Goal: Information Seeking & Learning: Learn about a topic

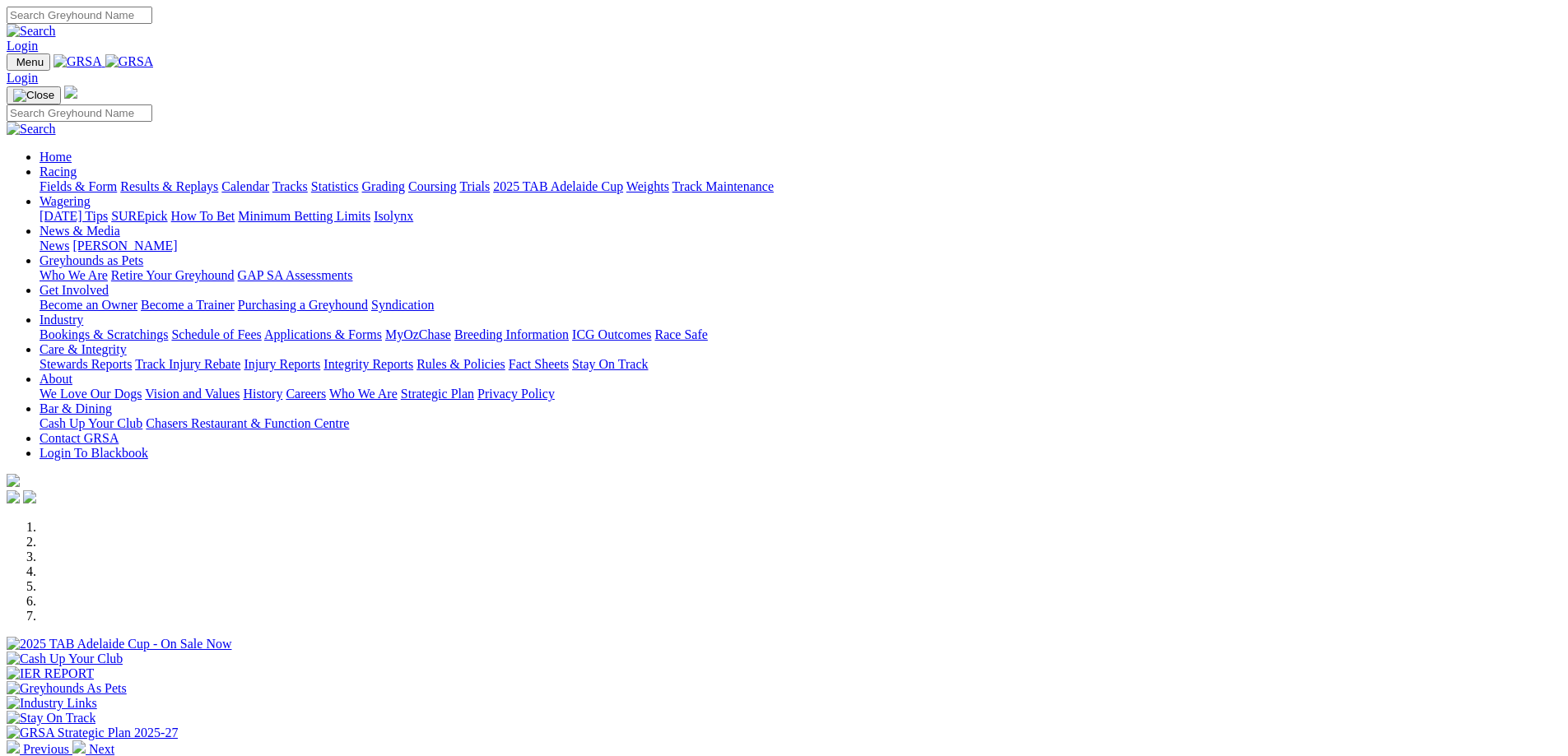
scroll to position [247, 0]
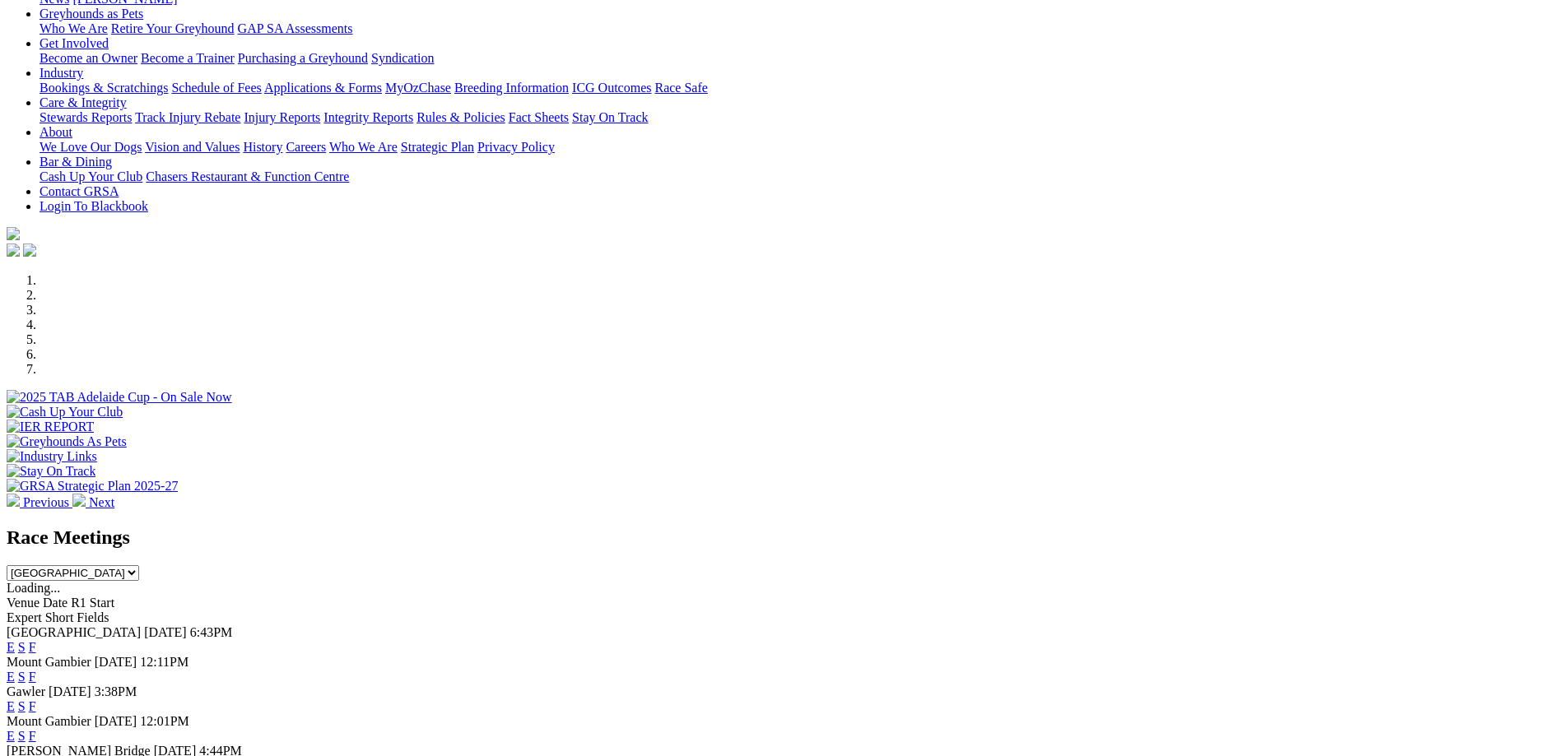
click at [36, 640] on link "F" at bounding box center [33, 647] width 8 height 14
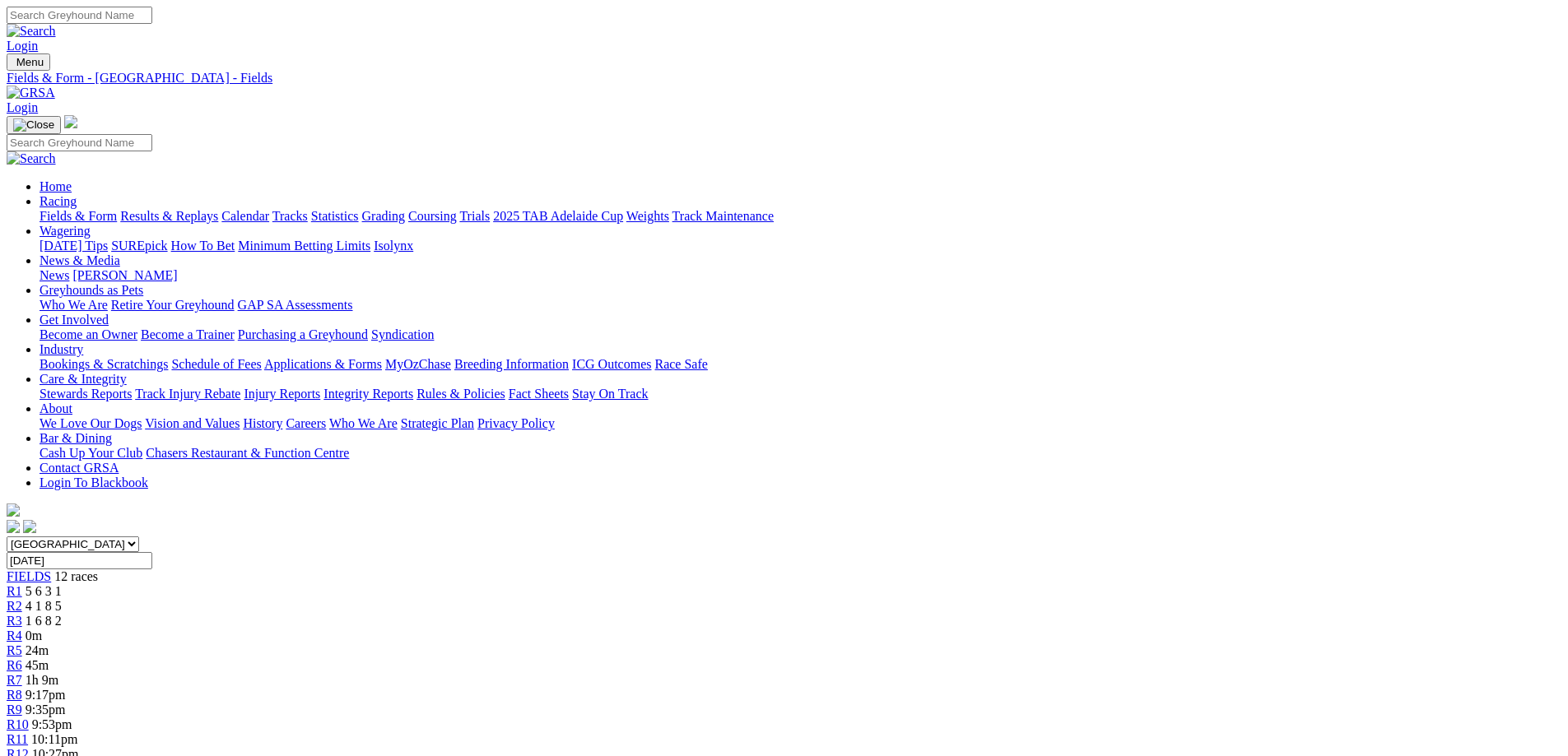
click at [61, 584] on span "5 6 3 1" at bounding box center [43, 591] width 36 height 14
click at [478, 599] on div "R2 4 1 8 5" at bounding box center [784, 607] width 1555 height 15
click at [23, 613] on span "R3" at bounding box center [14, 620] width 16 height 14
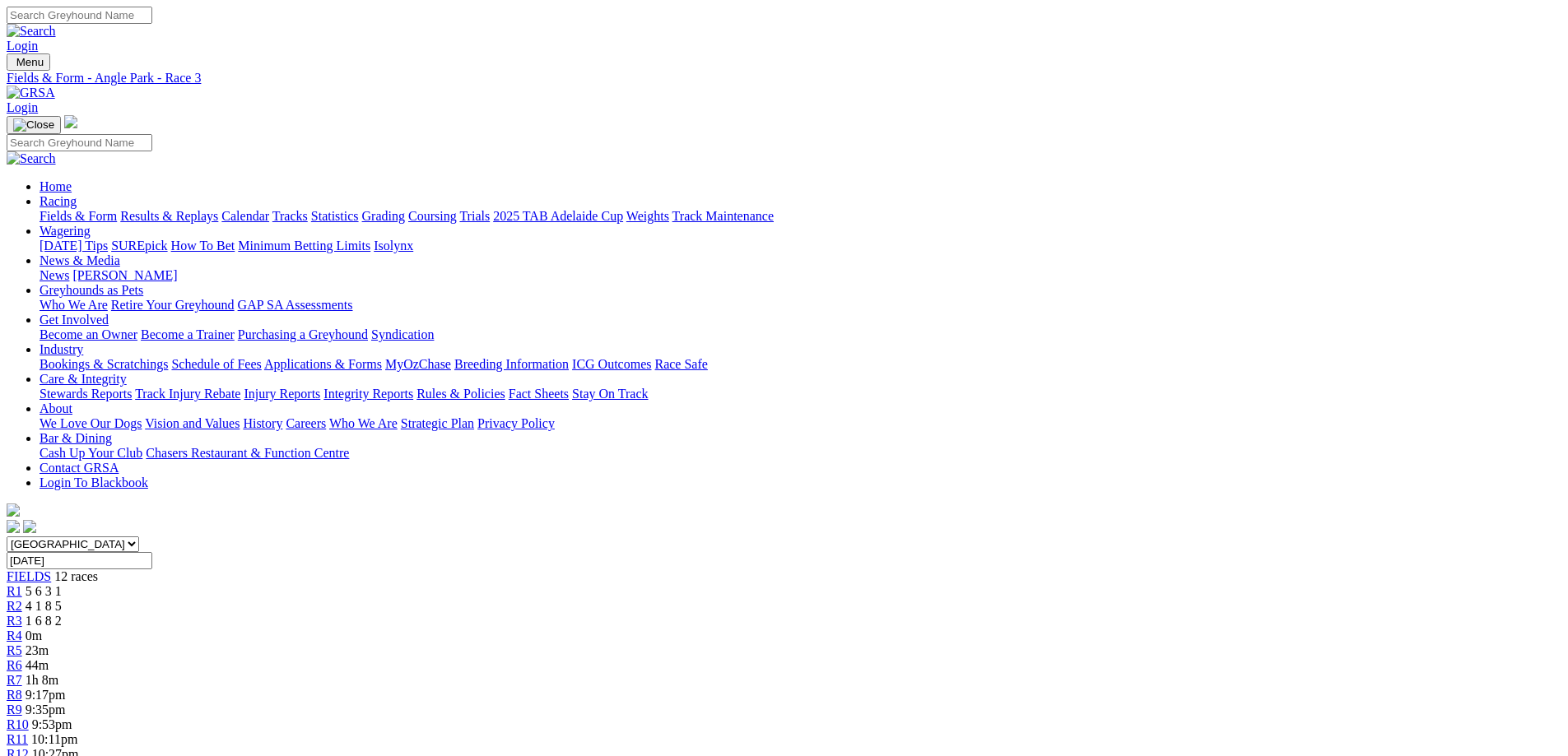
click at [23, 644] on span "R5" at bounding box center [14, 650] width 16 height 14
click at [48, 644] on span "23m" at bounding box center [37, 650] width 23 height 14
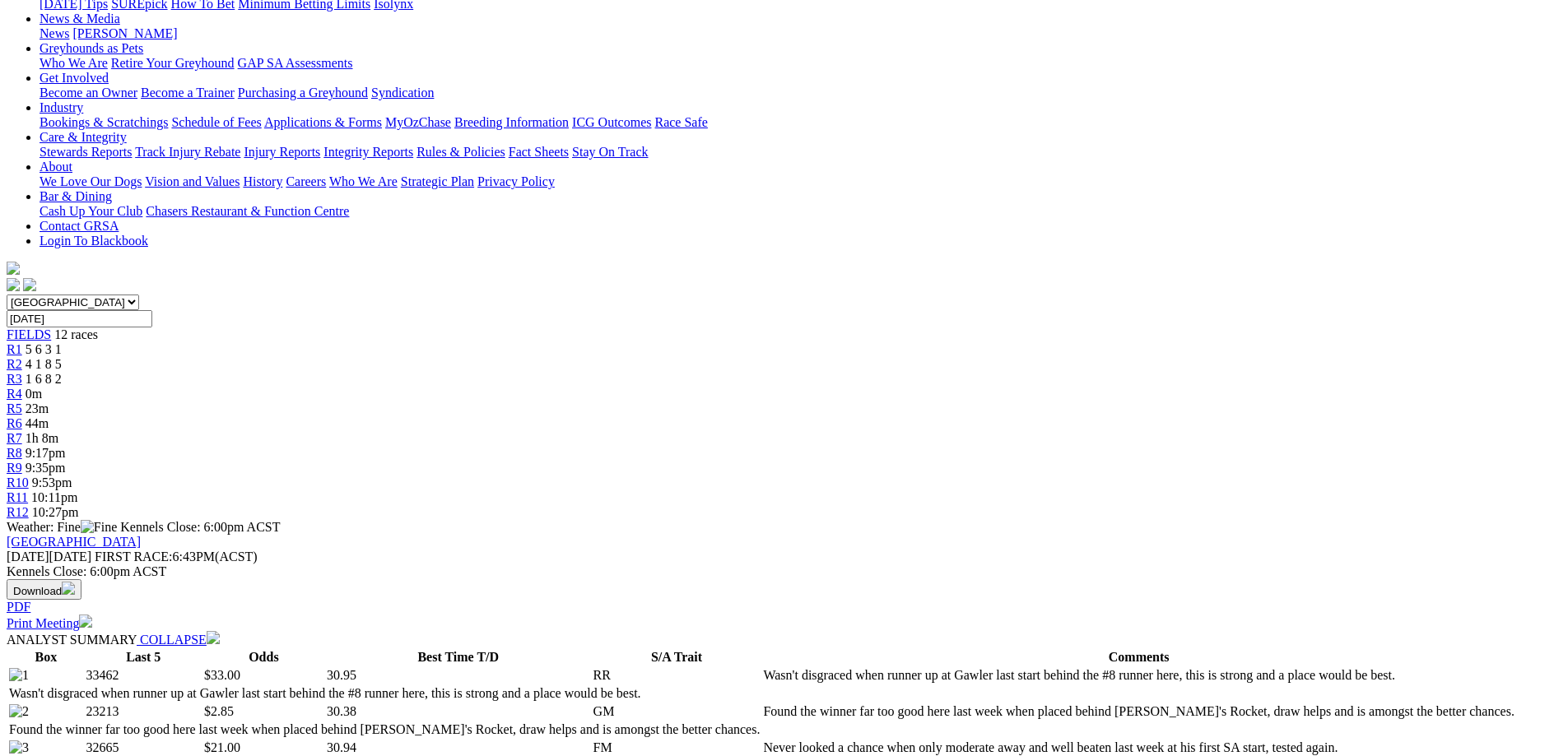
scroll to position [247, 0]
